Goal: Find specific page/section: Find specific page/section

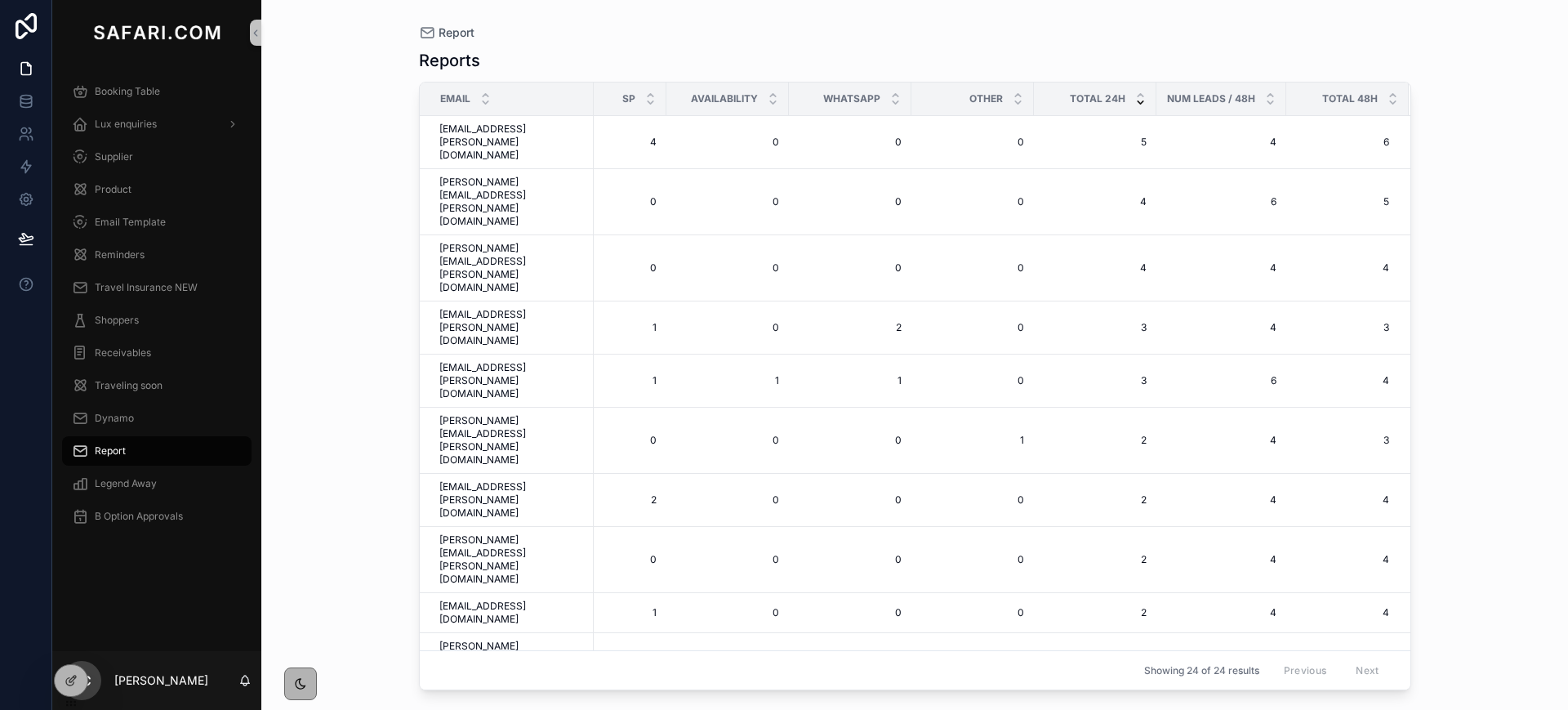
scroll to position [153, 691]
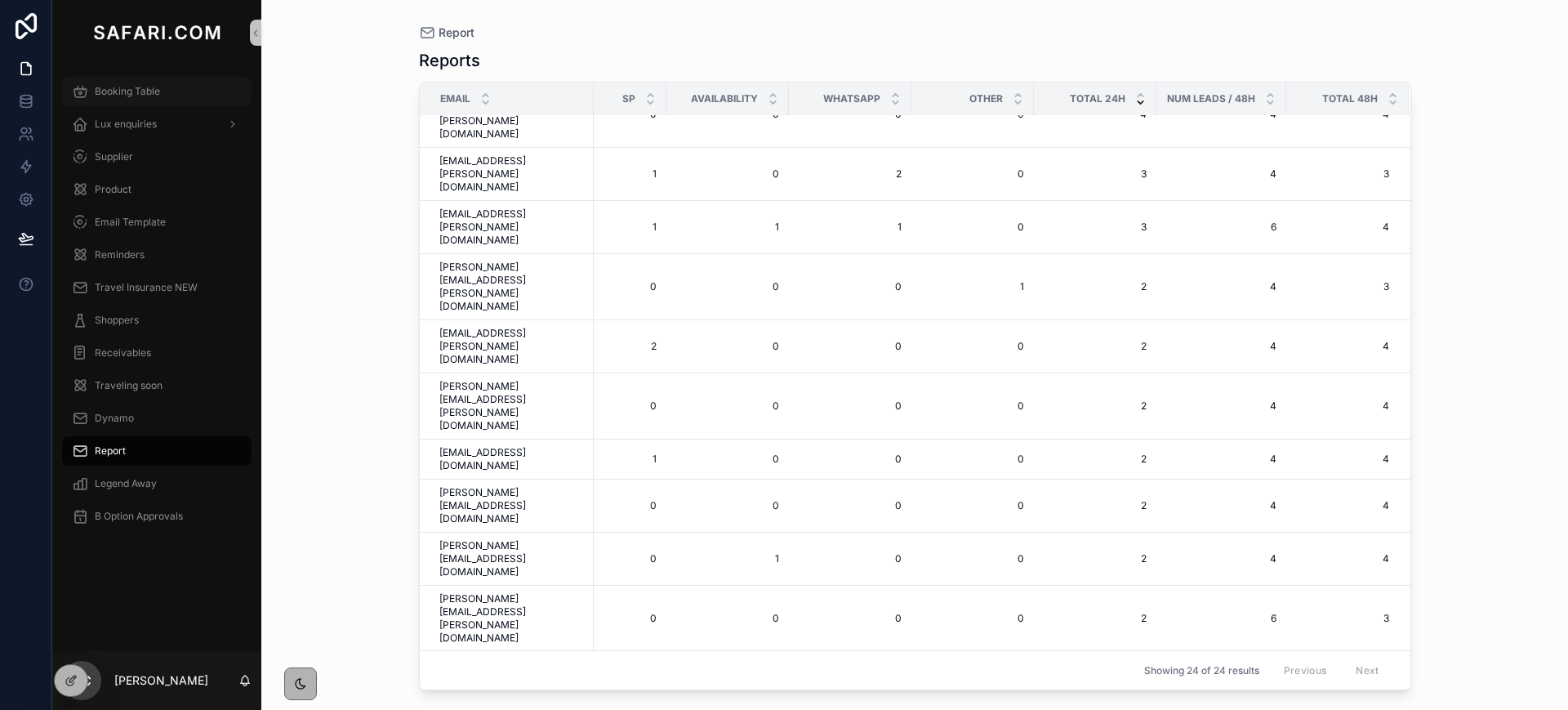
click at [144, 93] on span "Booking Table" at bounding box center [127, 90] width 65 height 13
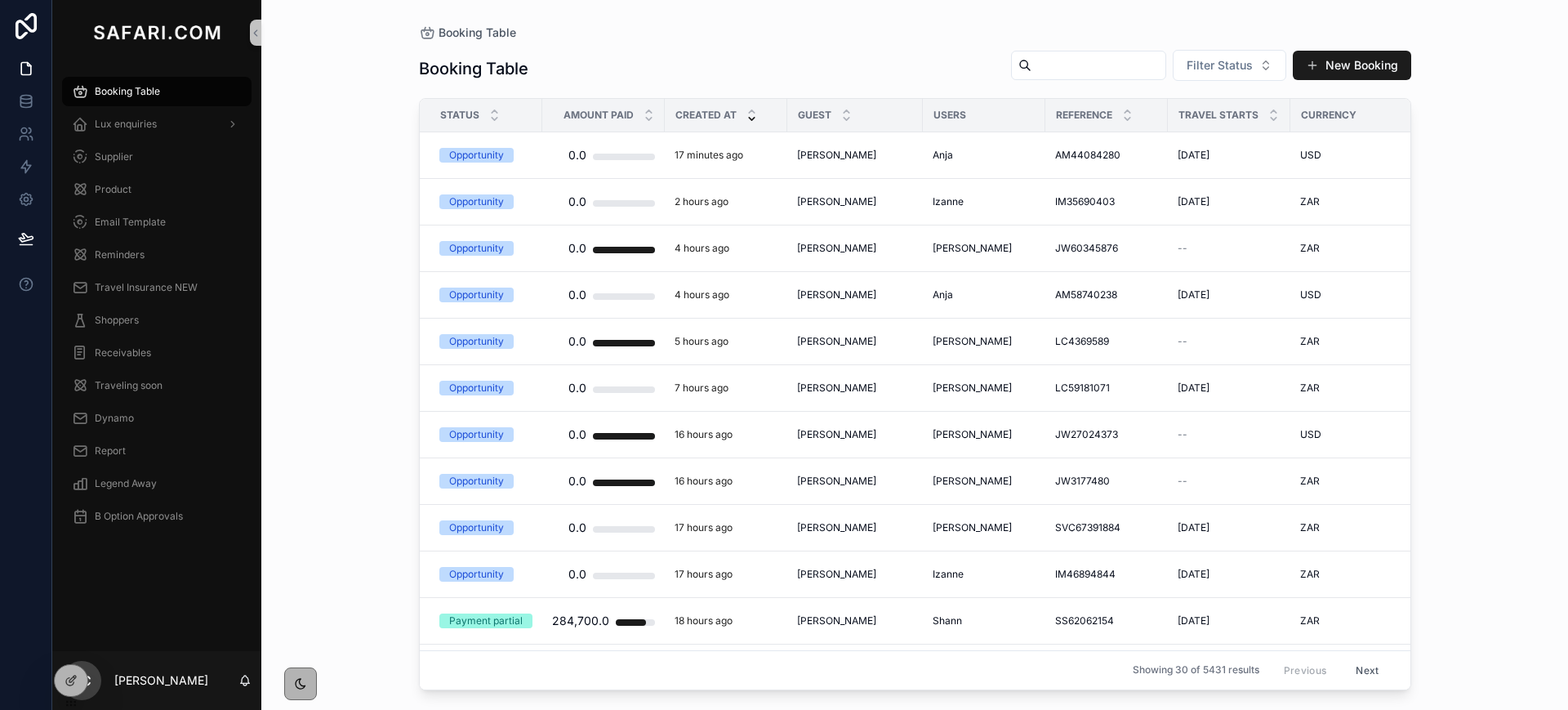
click at [1116, 63] on input "scrollable content" at bounding box center [1099, 65] width 134 height 23
type input "*****"
